Goal: Task Accomplishment & Management: Manage account settings

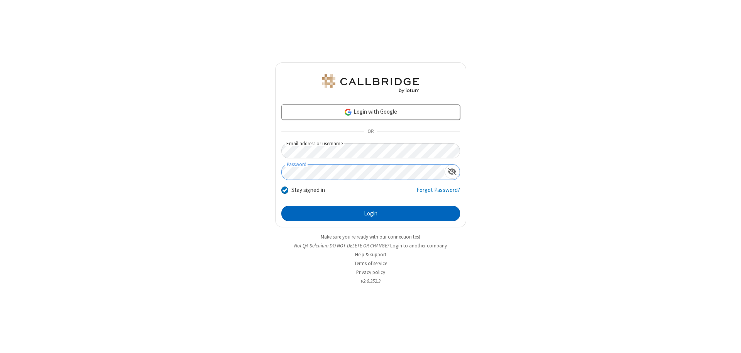
click at [370, 214] on button "Login" at bounding box center [370, 213] width 179 height 15
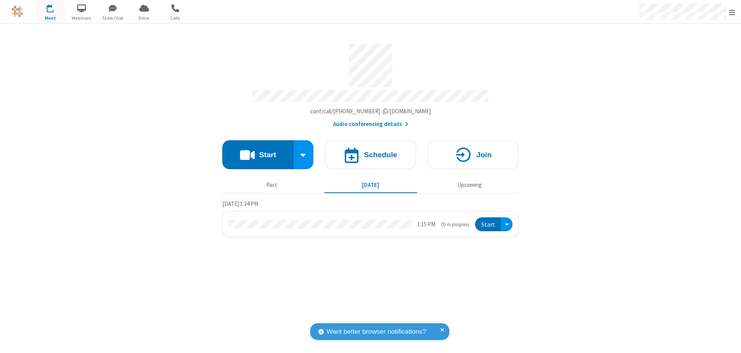
click at [732, 12] on span "Open menu" at bounding box center [732, 12] width 6 height 8
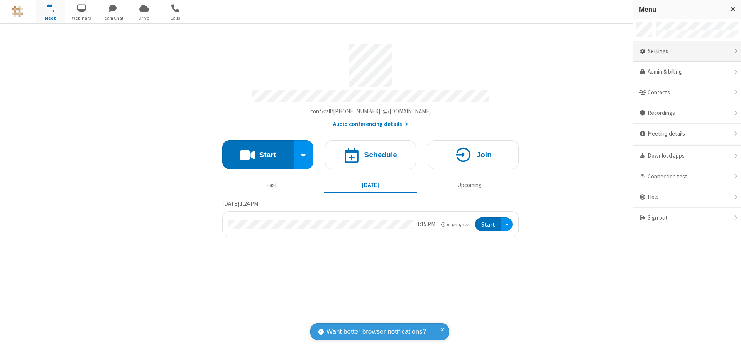
click at [687, 51] on div "Settings" at bounding box center [687, 51] width 108 height 21
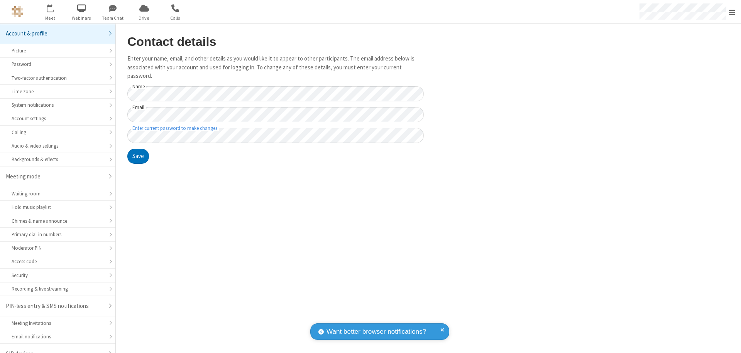
scroll to position [11, 0]
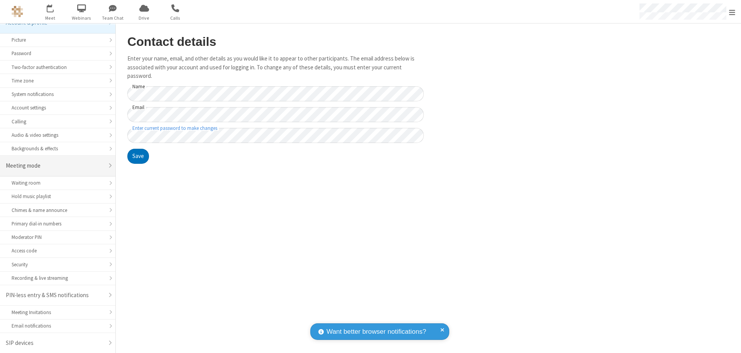
click at [55, 166] on div "Meeting mode" at bounding box center [55, 166] width 98 height 9
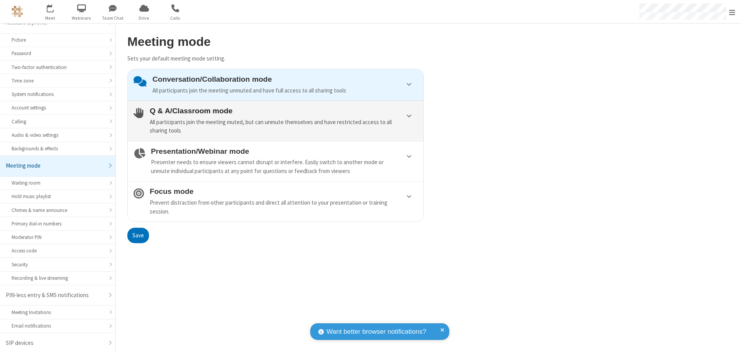
click at [276, 121] on div "All participants join the meeting muted, but can unmute themselves and have res…" at bounding box center [284, 126] width 268 height 17
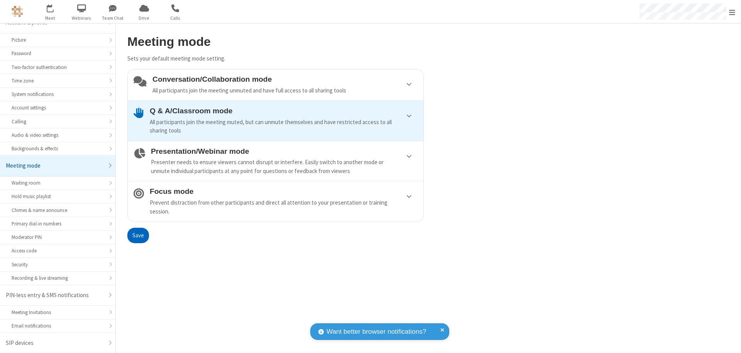
click at [138, 235] on button "Save" at bounding box center [138, 235] width 22 height 15
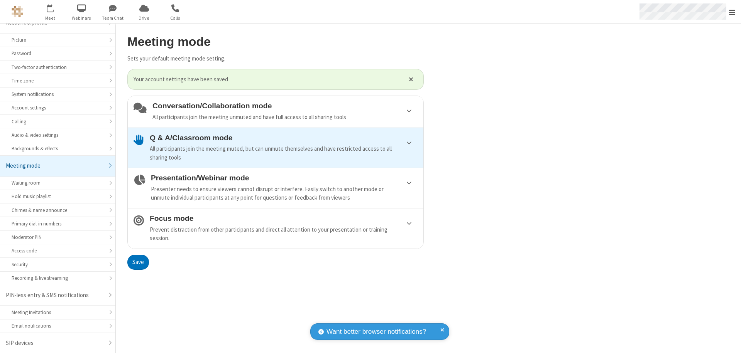
click at [732, 12] on span "Open menu" at bounding box center [732, 12] width 6 height 8
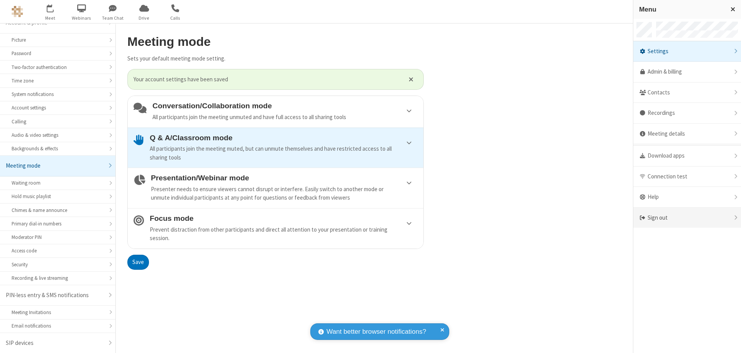
click at [687, 218] on div "Sign out" at bounding box center [687, 218] width 108 height 20
